Goal: Information Seeking & Learning: Check status

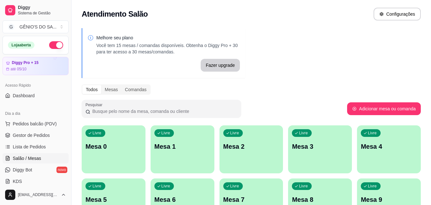
click at [30, 160] on span "Salão / Mesas" at bounding box center [27, 158] width 28 height 6
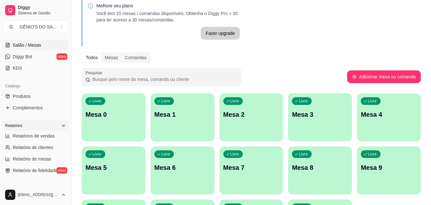
scroll to position [128, 0]
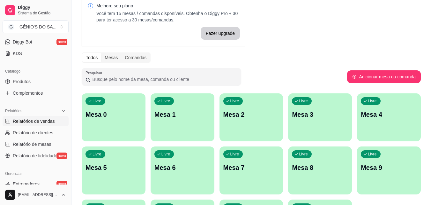
click at [33, 123] on span "Relatórios de vendas" at bounding box center [34, 121] width 42 height 6
select select "ALL"
select select "0"
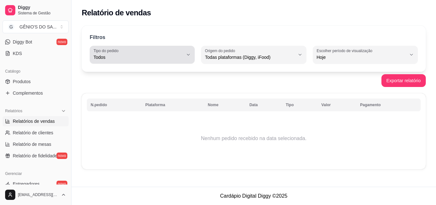
click at [167, 57] on span "Todos" at bounding box center [139, 57] width 90 height 6
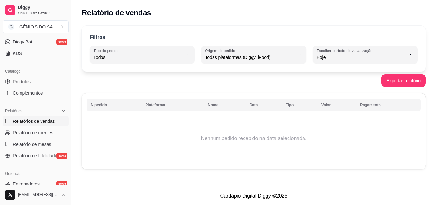
click at [254, 118] on td "Nenhum pedido recebido na data selecionada." at bounding box center [254, 138] width 334 height 51
click at [19, 141] on span "Relatório de mesas" at bounding box center [32, 144] width 39 height 6
select select "TOTAL_OF_ORDERS"
select select "7"
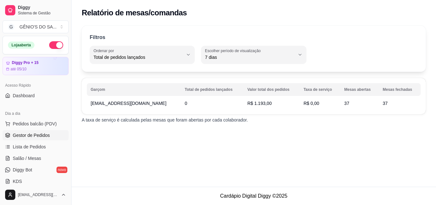
click at [27, 136] on span "Gestor de Pedidos" at bounding box center [31, 135] width 37 height 6
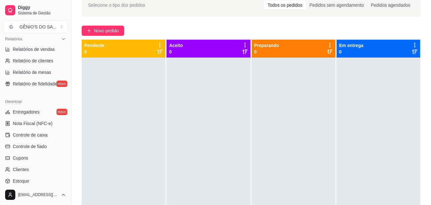
scroll to position [159, 0]
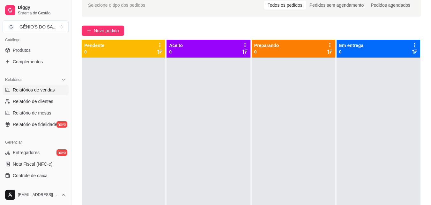
click at [40, 87] on span "Relatórios de vendas" at bounding box center [34, 90] width 42 height 6
select select "ALL"
select select "0"
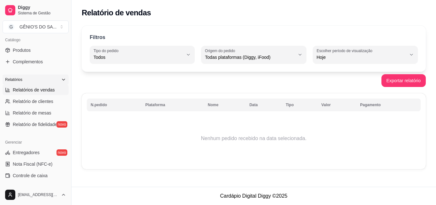
click at [43, 77] on div "Relatórios" at bounding box center [36, 79] width 66 height 10
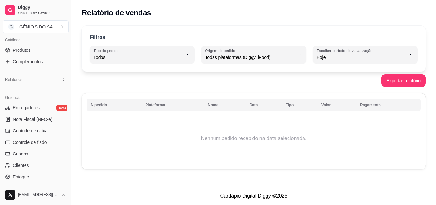
click at [18, 97] on div "Gerenciar" at bounding box center [36, 97] width 66 height 10
click at [28, 104] on span "Entregadores" at bounding box center [26, 107] width 27 height 6
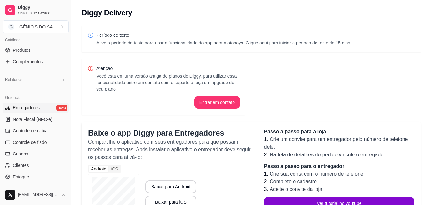
click at [31, 106] on span "Entregadores" at bounding box center [26, 107] width 27 height 6
click at [36, 76] on div "Relatórios" at bounding box center [36, 79] width 66 height 10
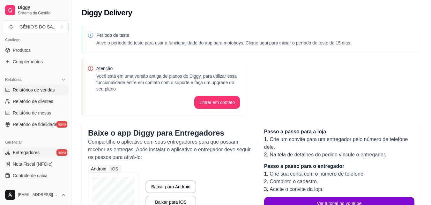
click at [35, 92] on span "Relatórios de vendas" at bounding box center [34, 90] width 42 height 6
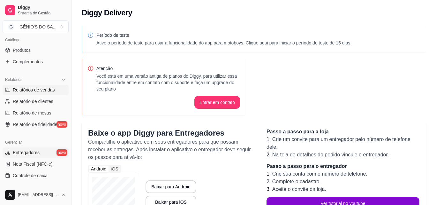
select select "ALL"
select select "0"
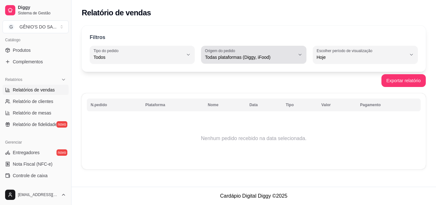
click at [271, 55] on span "Todas plataformas (Diggy, iFood)" at bounding box center [250, 57] width 90 height 6
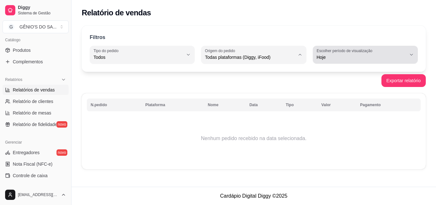
click at [332, 60] on span "Hoje" at bounding box center [362, 57] width 90 height 6
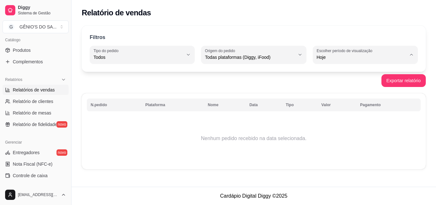
click at [332, 138] on span "Customizado" at bounding box center [362, 135] width 85 height 6
type input "-1"
select select "-1"
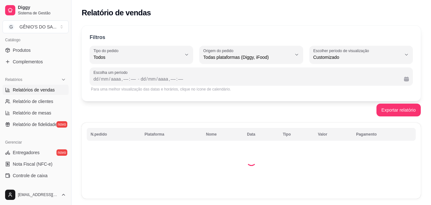
scroll to position [6, 0]
click at [94, 78] on div "dd" at bounding box center [96, 79] width 6 height 6
click at [174, 81] on div "––" at bounding box center [173, 79] width 6 height 6
